Goal: Submit feedback/report problem

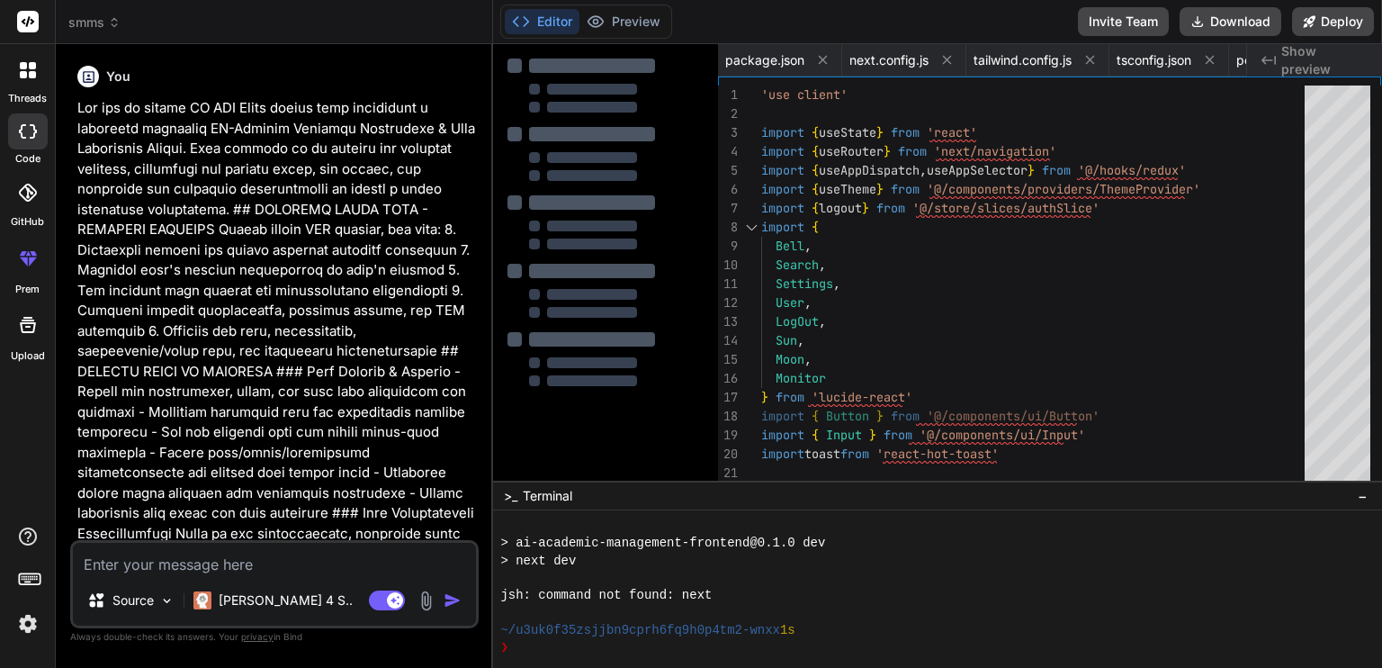
scroll to position [396, 0]
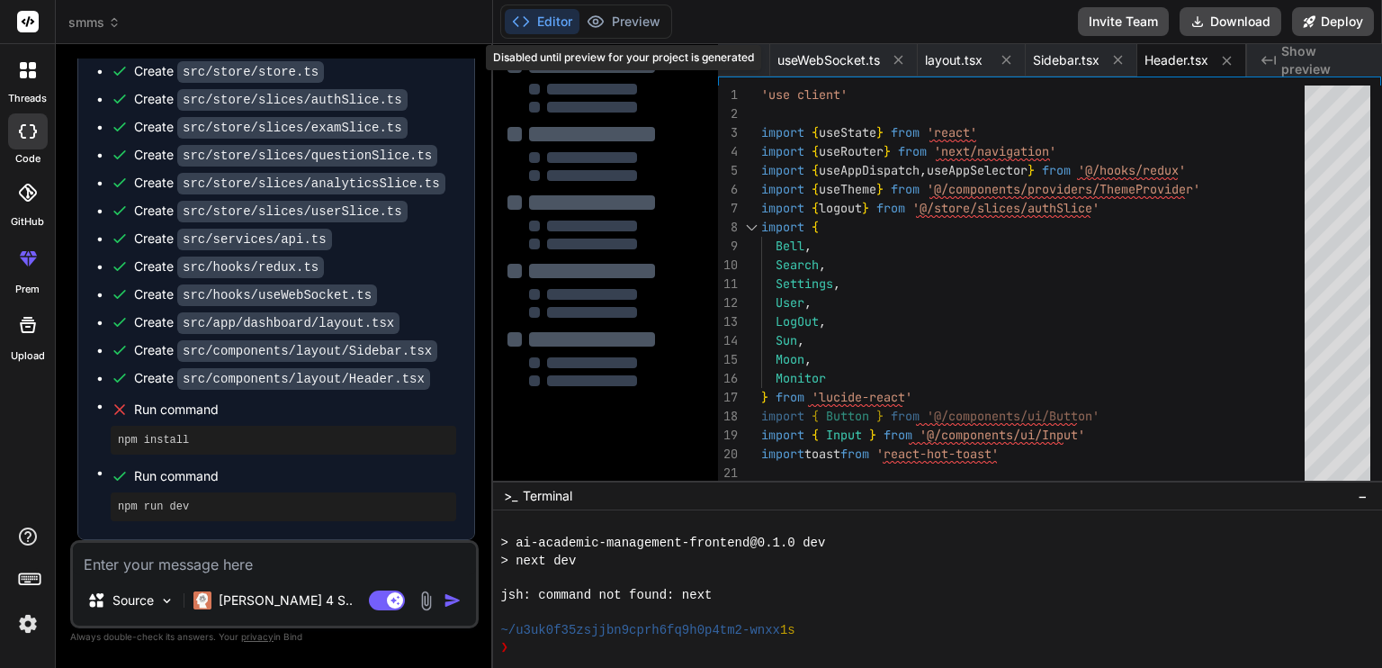
click at [641, 9] on div "Preview Disabled until preview for your project is generated" at bounding box center [623, 21] width 88 height 25
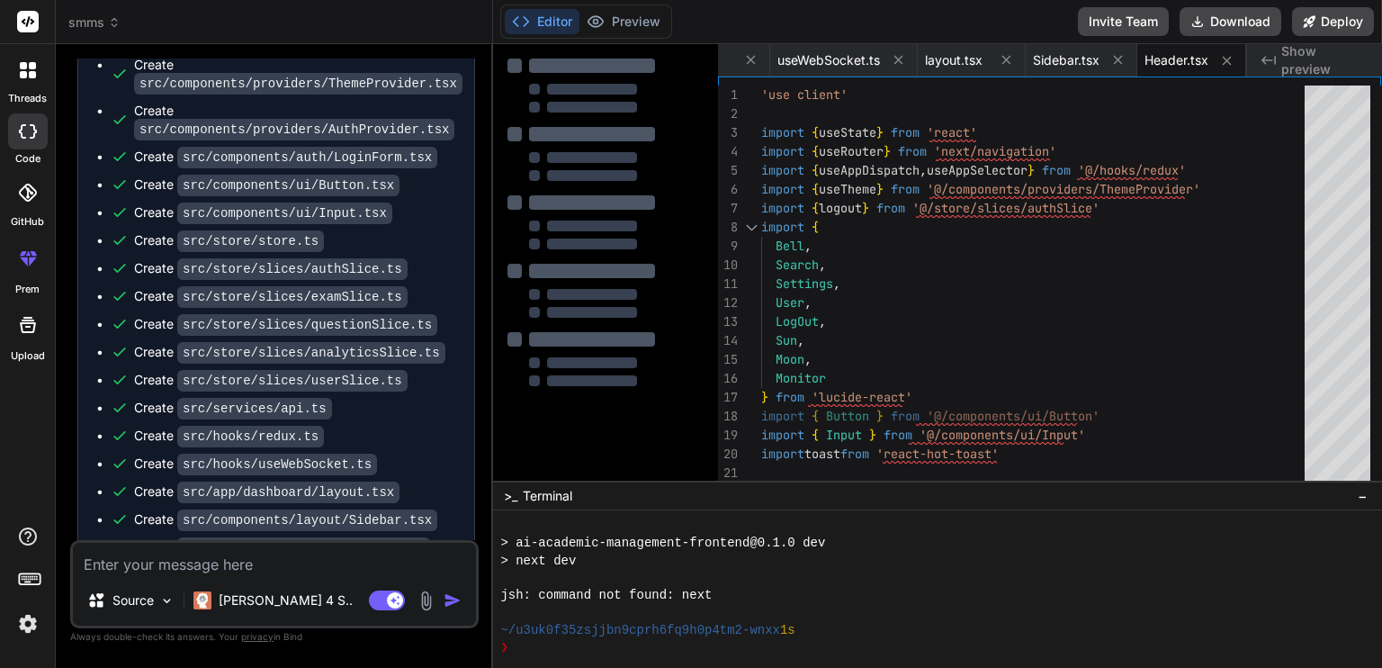
scroll to position [4574, 0]
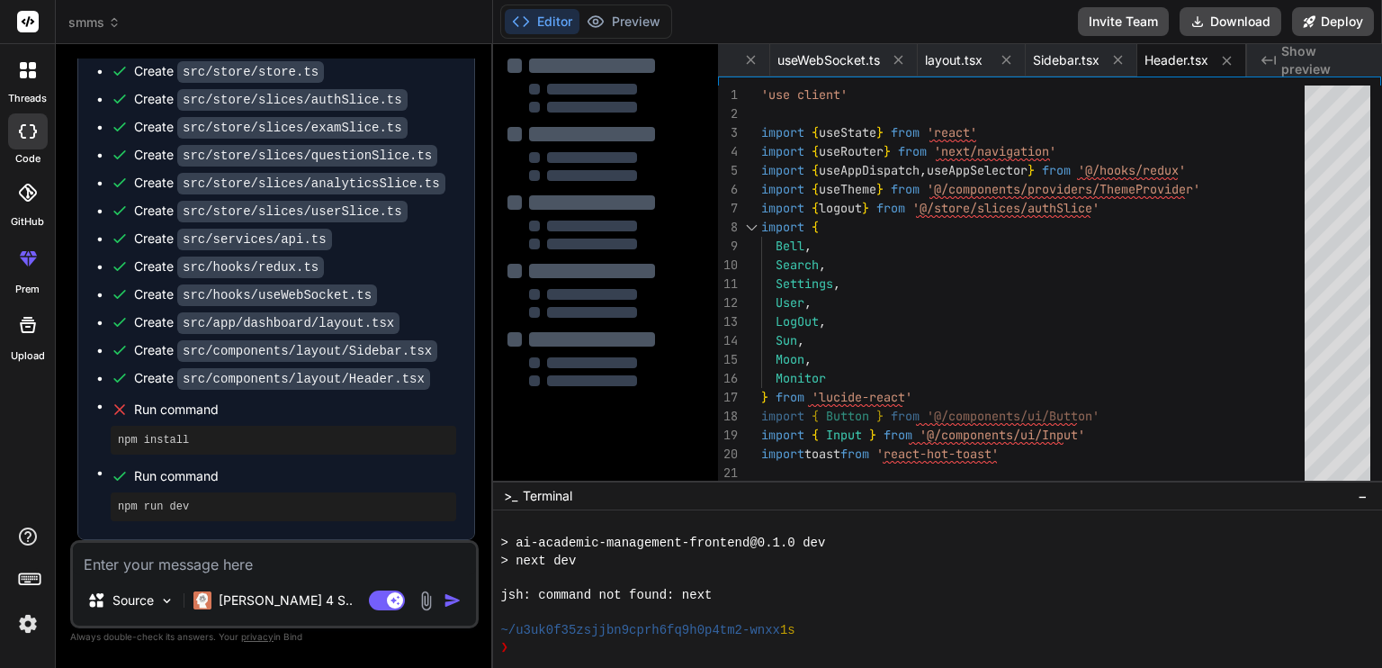
click at [164, 567] on textarea at bounding box center [274, 558] width 403 height 32
type textarea "p"
type textarea "x"
type textarea "pl"
type textarea "x"
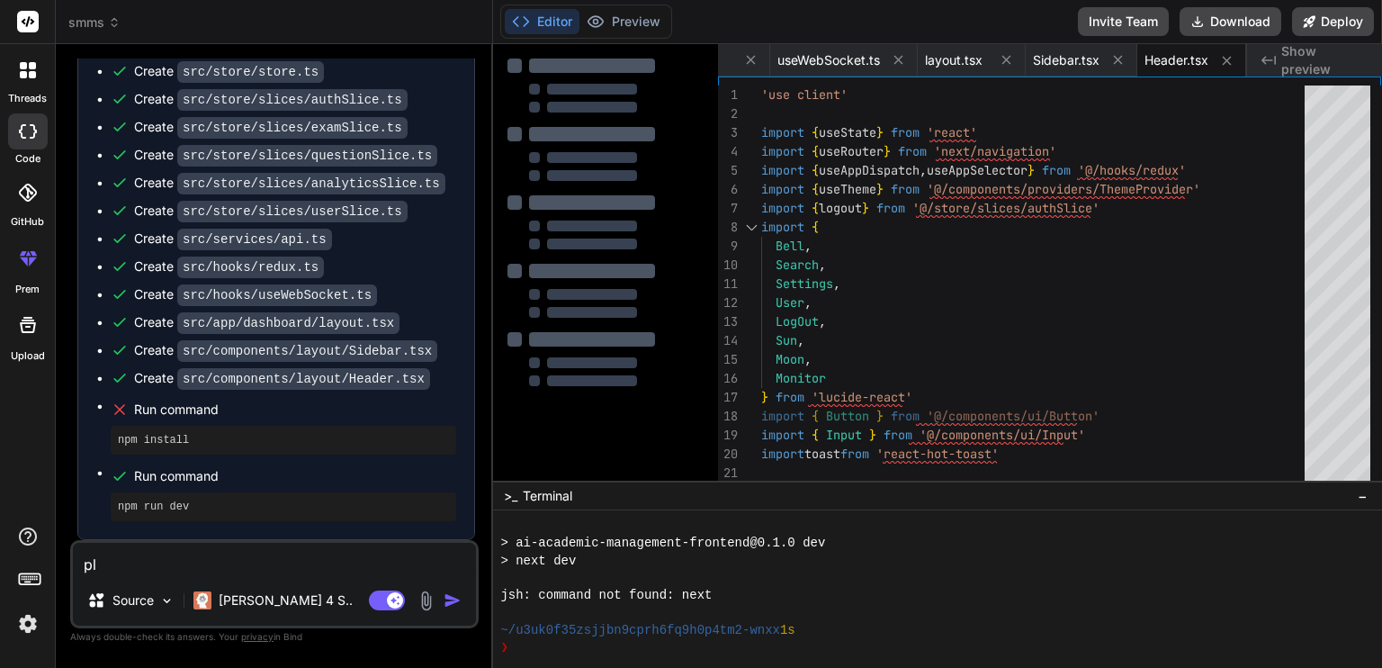
type textarea "ple"
type textarea "x"
type textarea "plea"
type textarea "x"
type textarea "pleas"
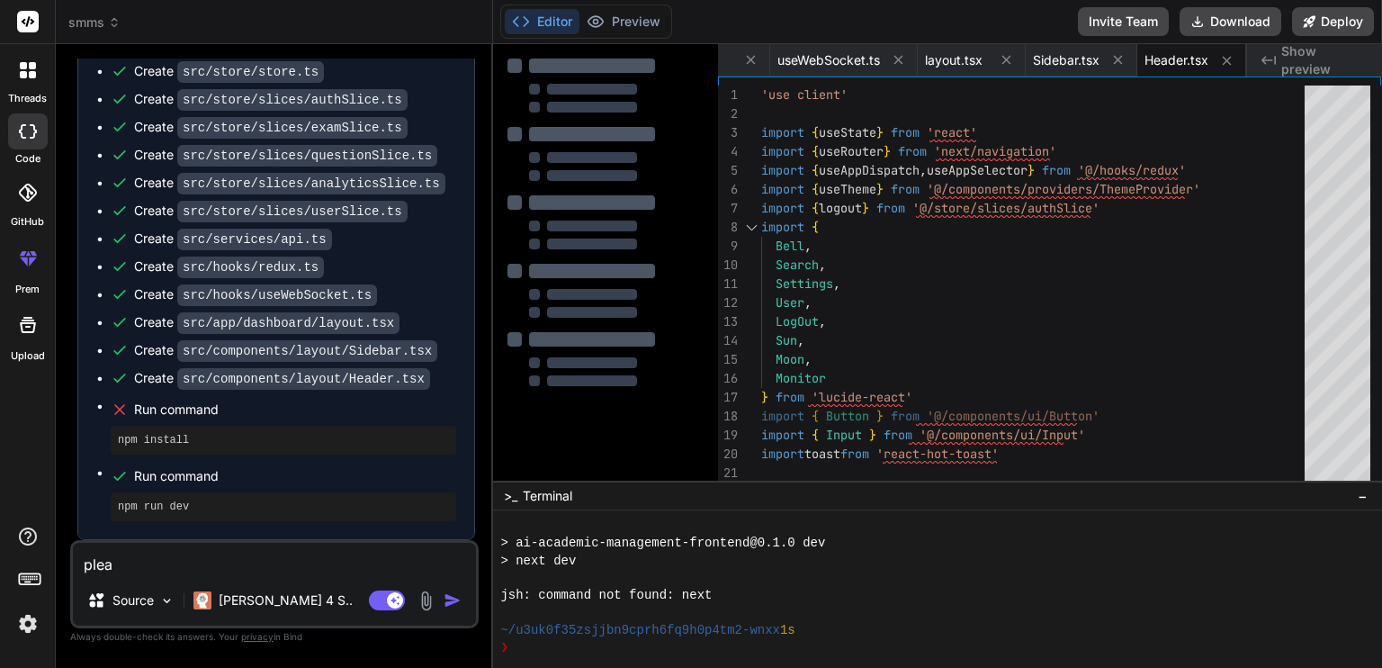
type textarea "x"
type textarea "please"
type textarea "x"
type textarea "please"
type textarea "x"
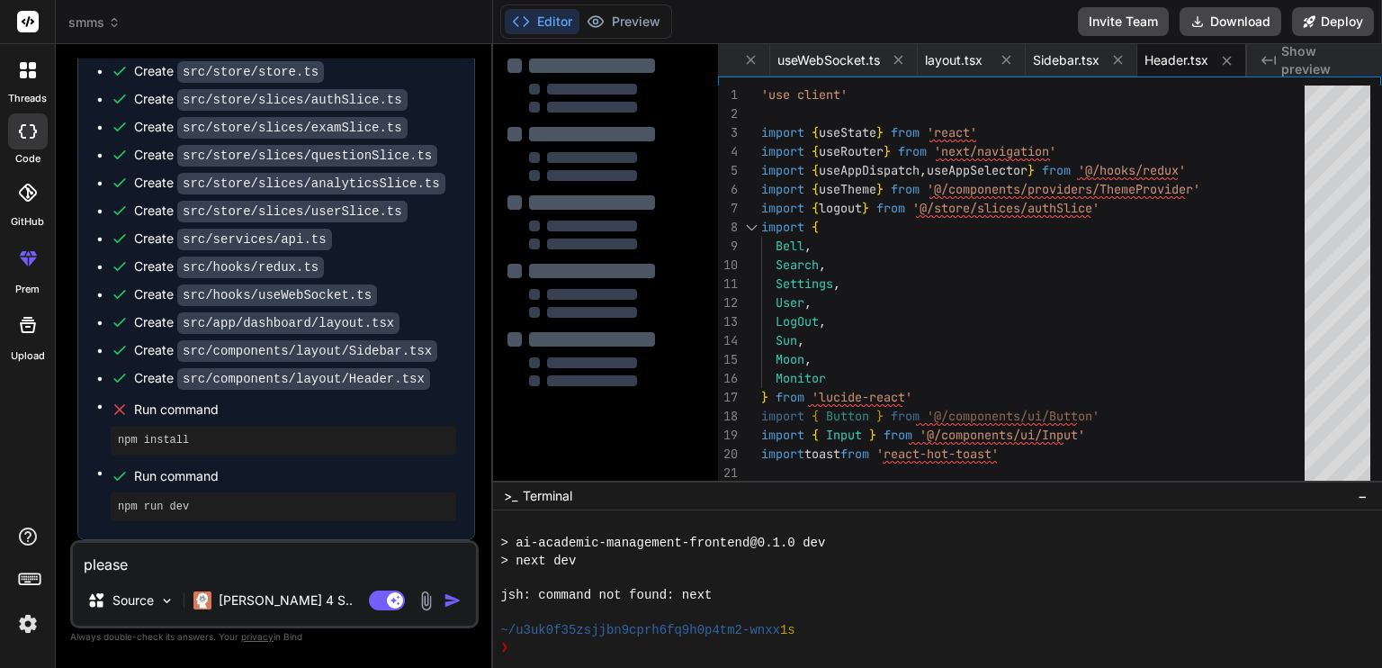
type textarea "please p"
type textarea "x"
type textarea "please pr"
type textarea "x"
type textarea "please pro"
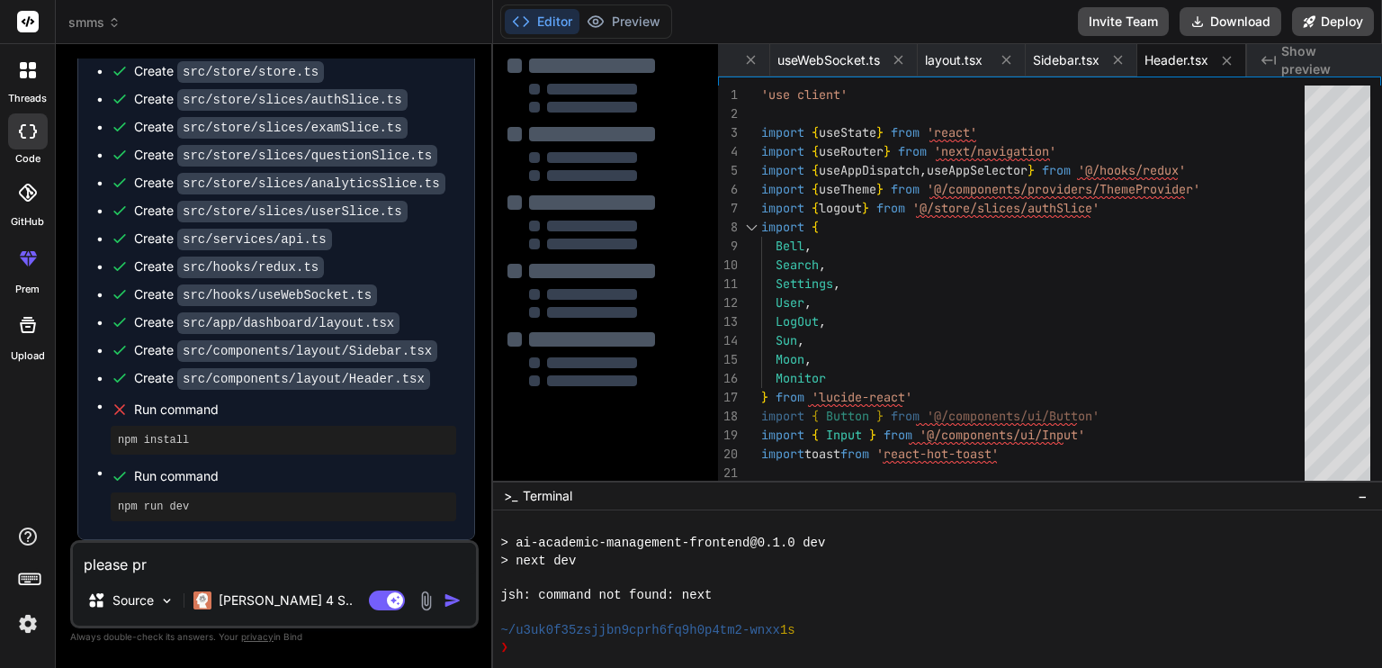
type textarea "x"
type textarea "please proc"
type textarea "x"
type textarea "please proce"
type textarea "x"
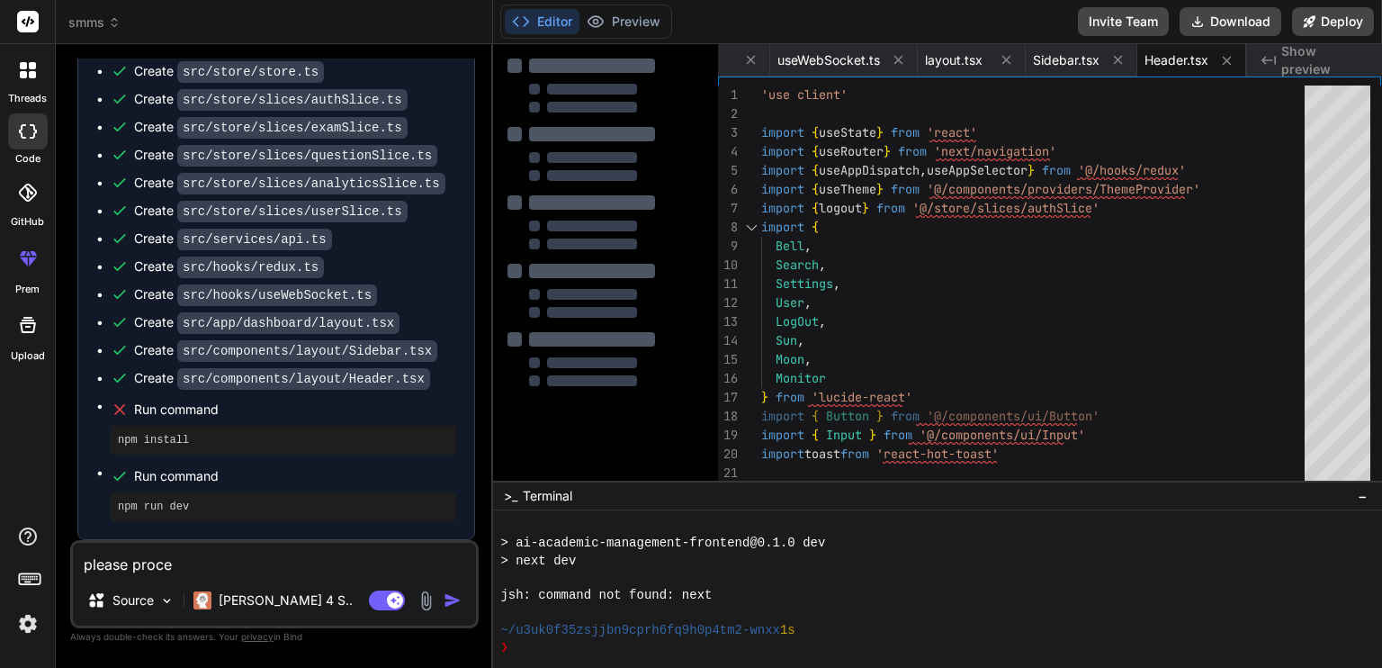
type textarea "please procee"
type textarea "x"
type textarea "please proceed"
type textarea "x"
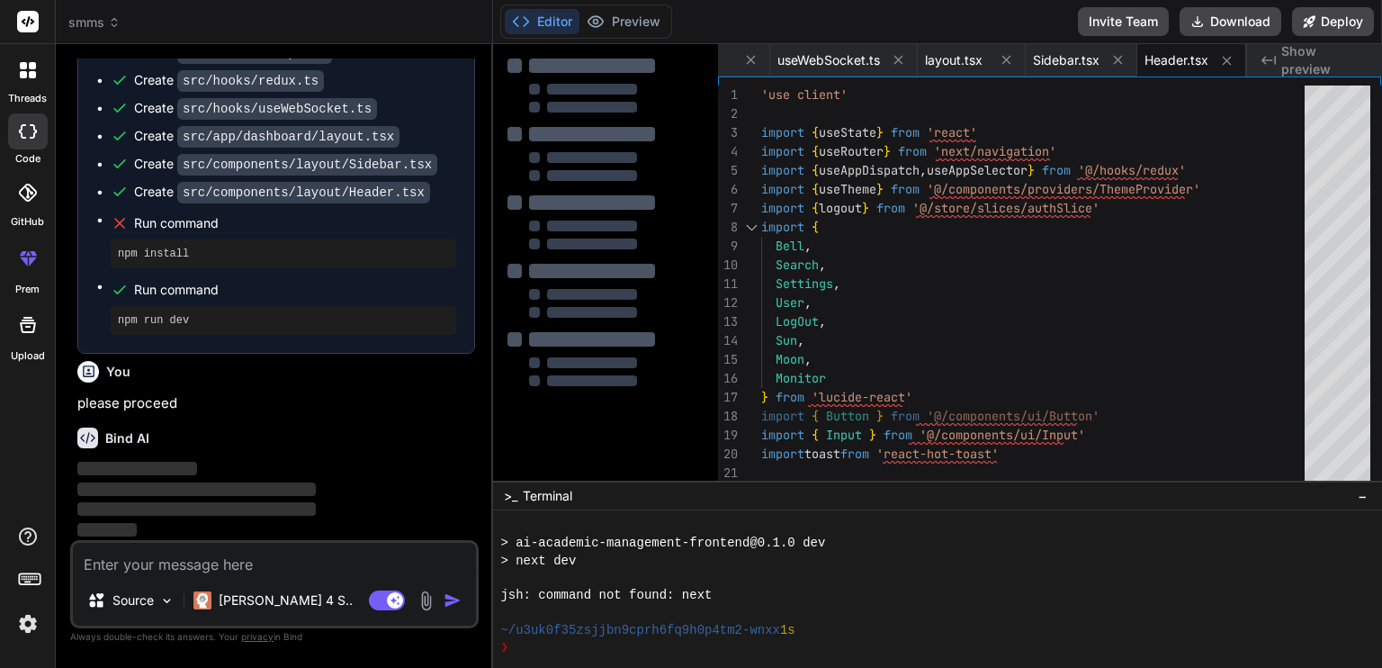
scroll to position [4761, 0]
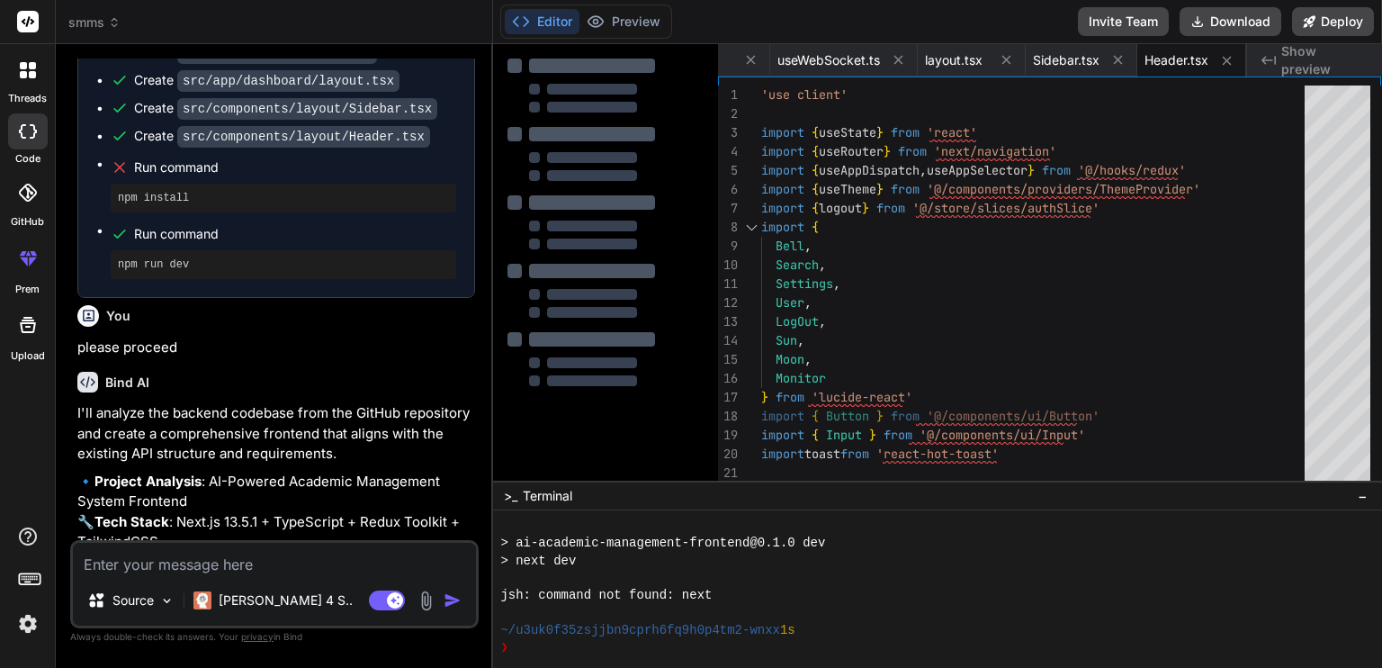
type textarea "x"
